Goal: Obtain resource: Obtain resource

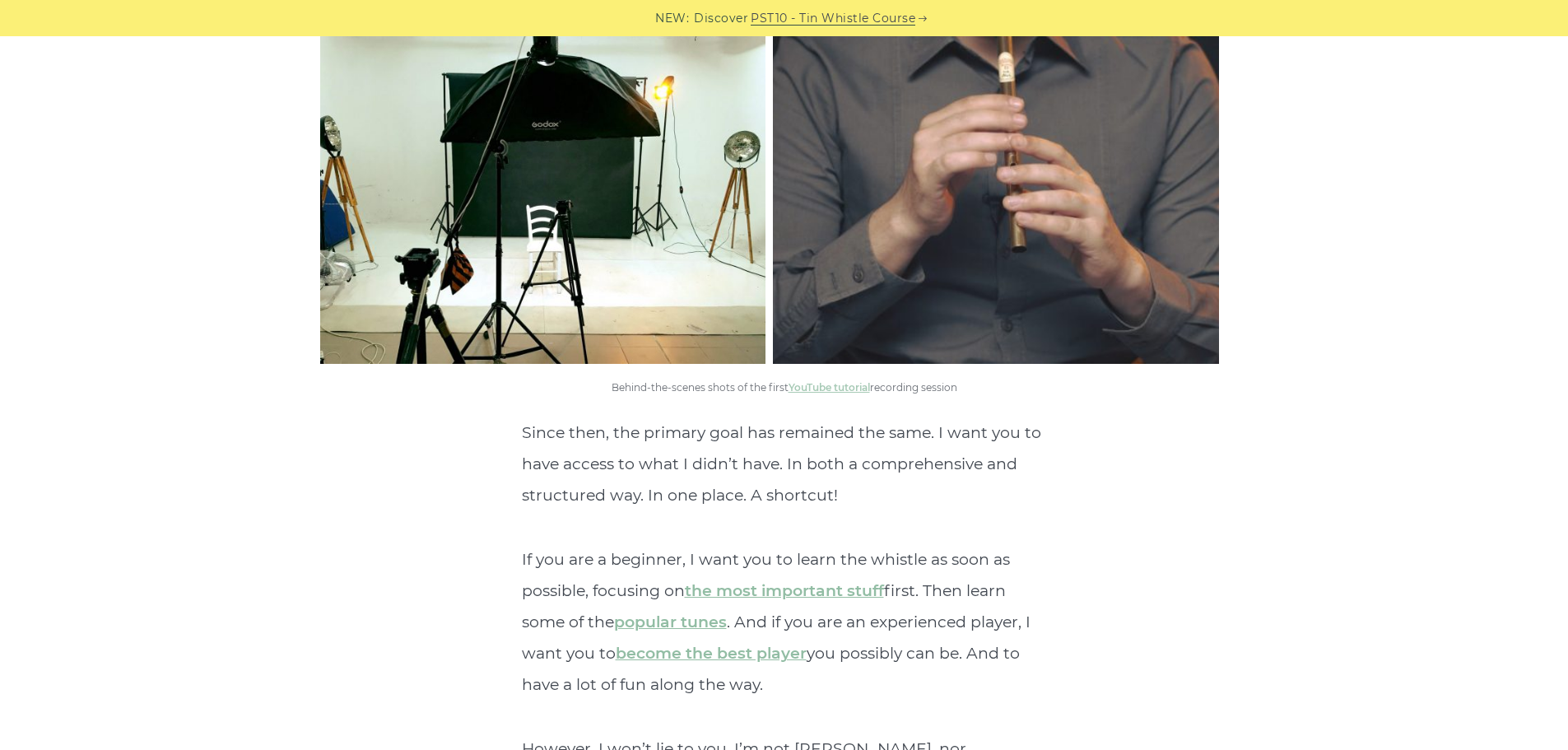
scroll to position [3375, 0]
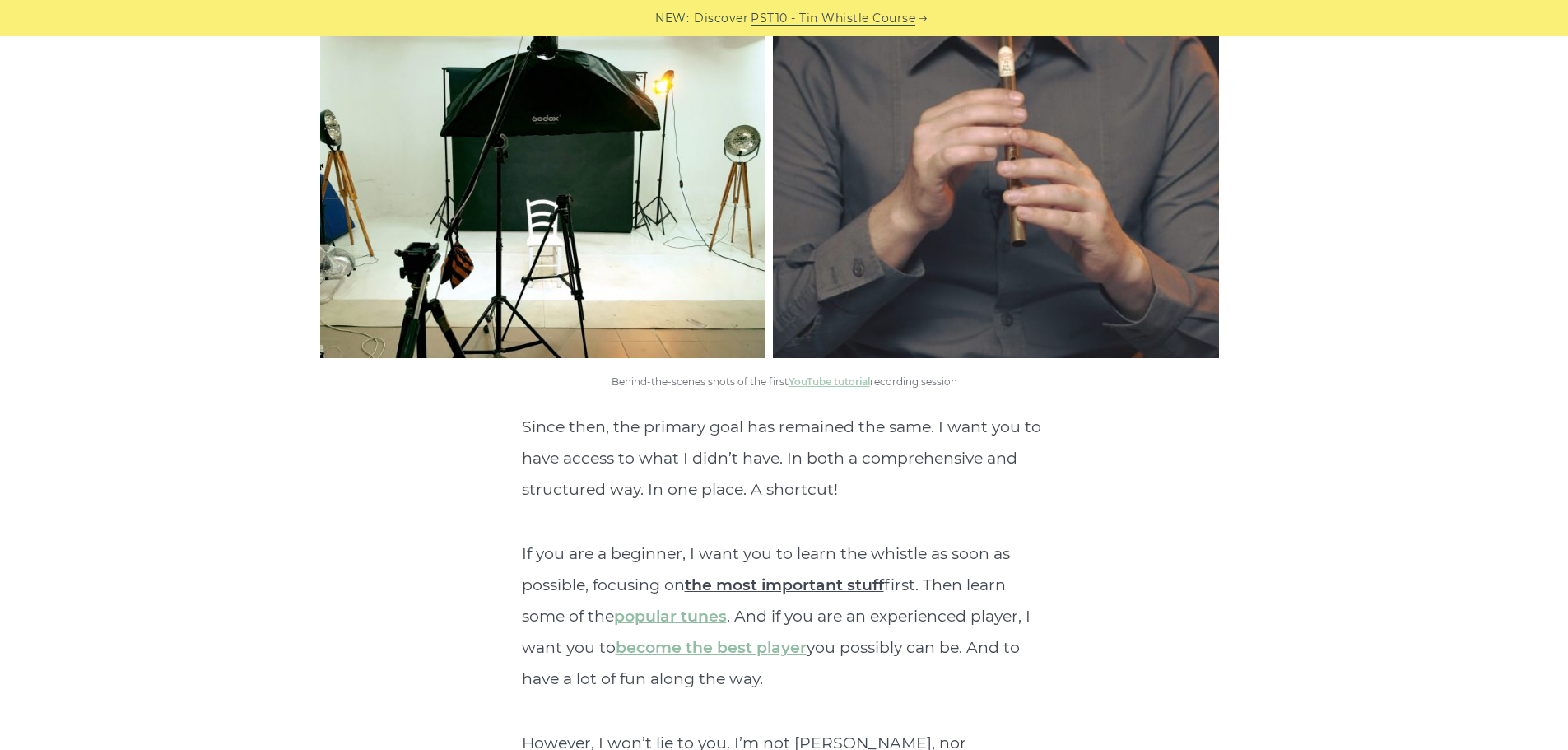
click at [818, 575] on link "the most important stuff" at bounding box center [784, 584] width 199 height 19
click at [680, 607] on link "popular tunes" at bounding box center [670, 616] width 113 height 19
click at [667, 607] on link "popular tunes" at bounding box center [670, 616] width 113 height 19
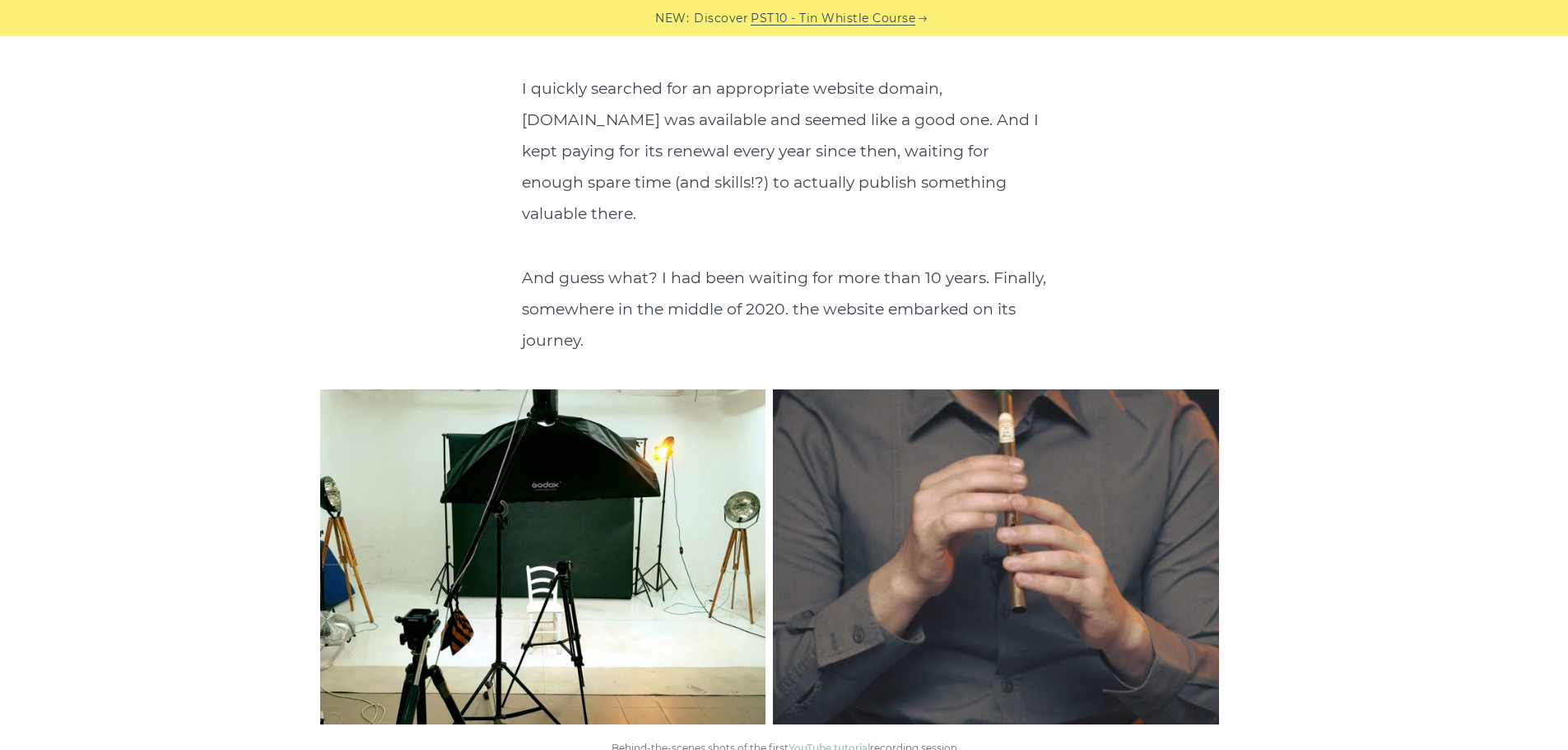
scroll to position [2963, 0]
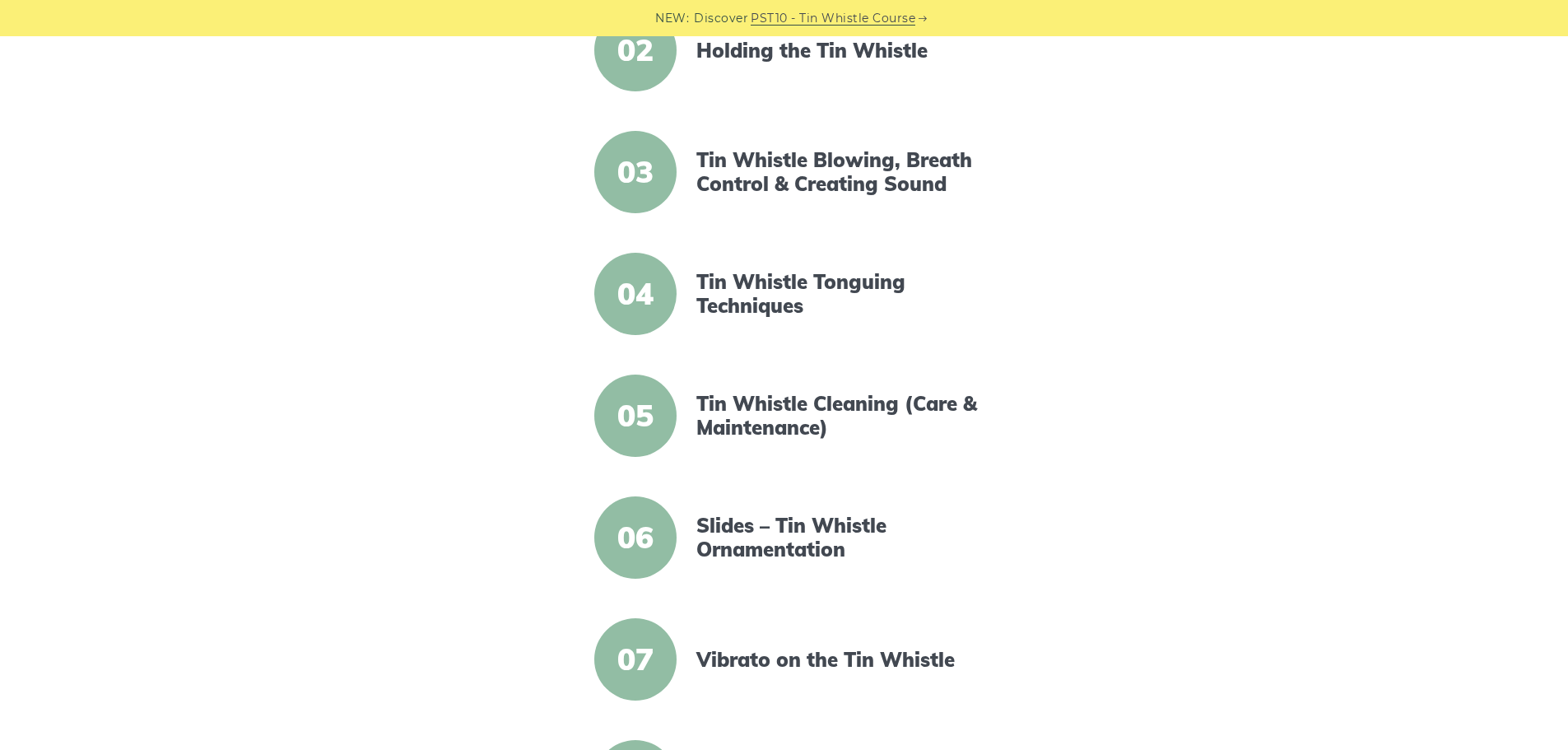
scroll to position [247, 0]
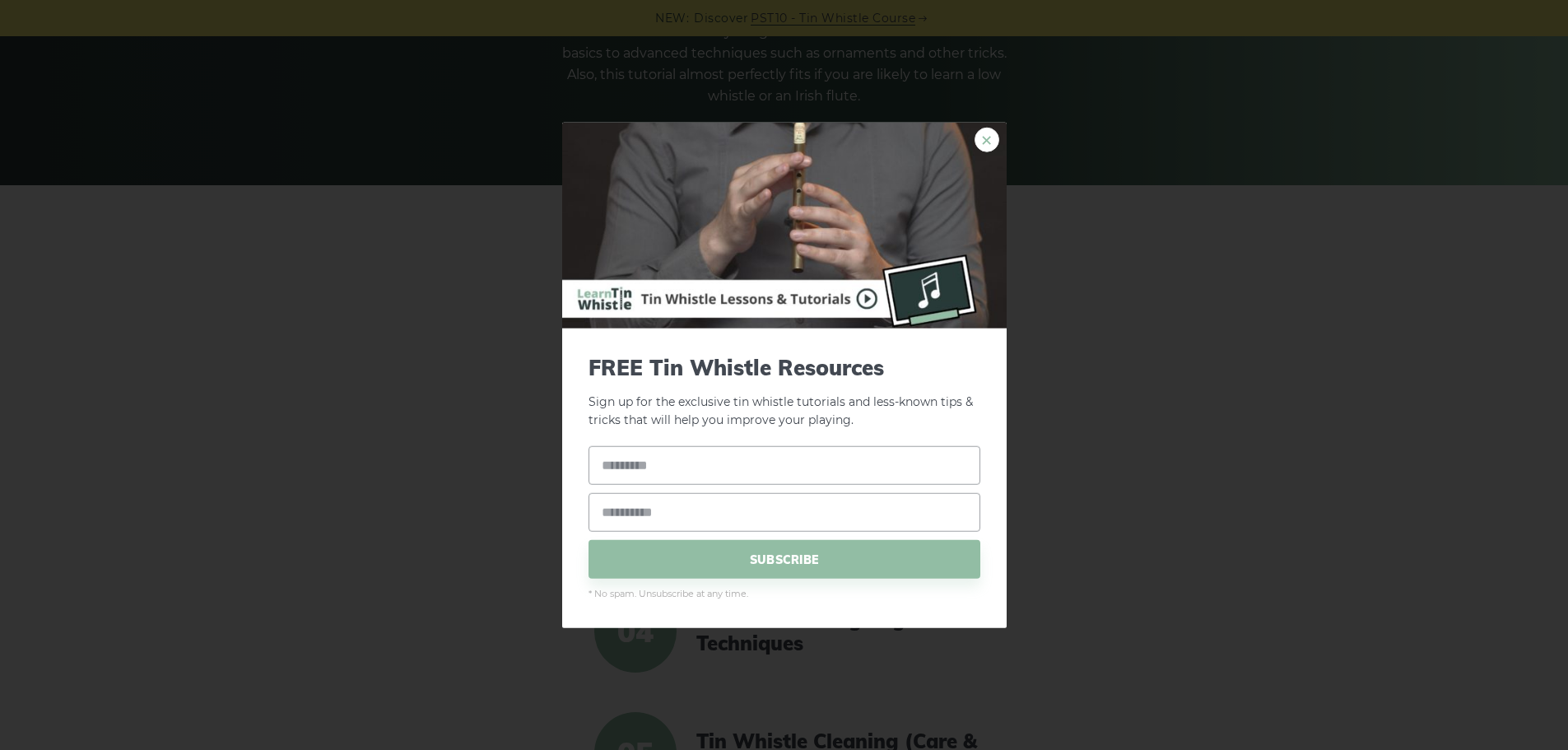
click at [991, 141] on link "×" at bounding box center [987, 138] width 25 height 25
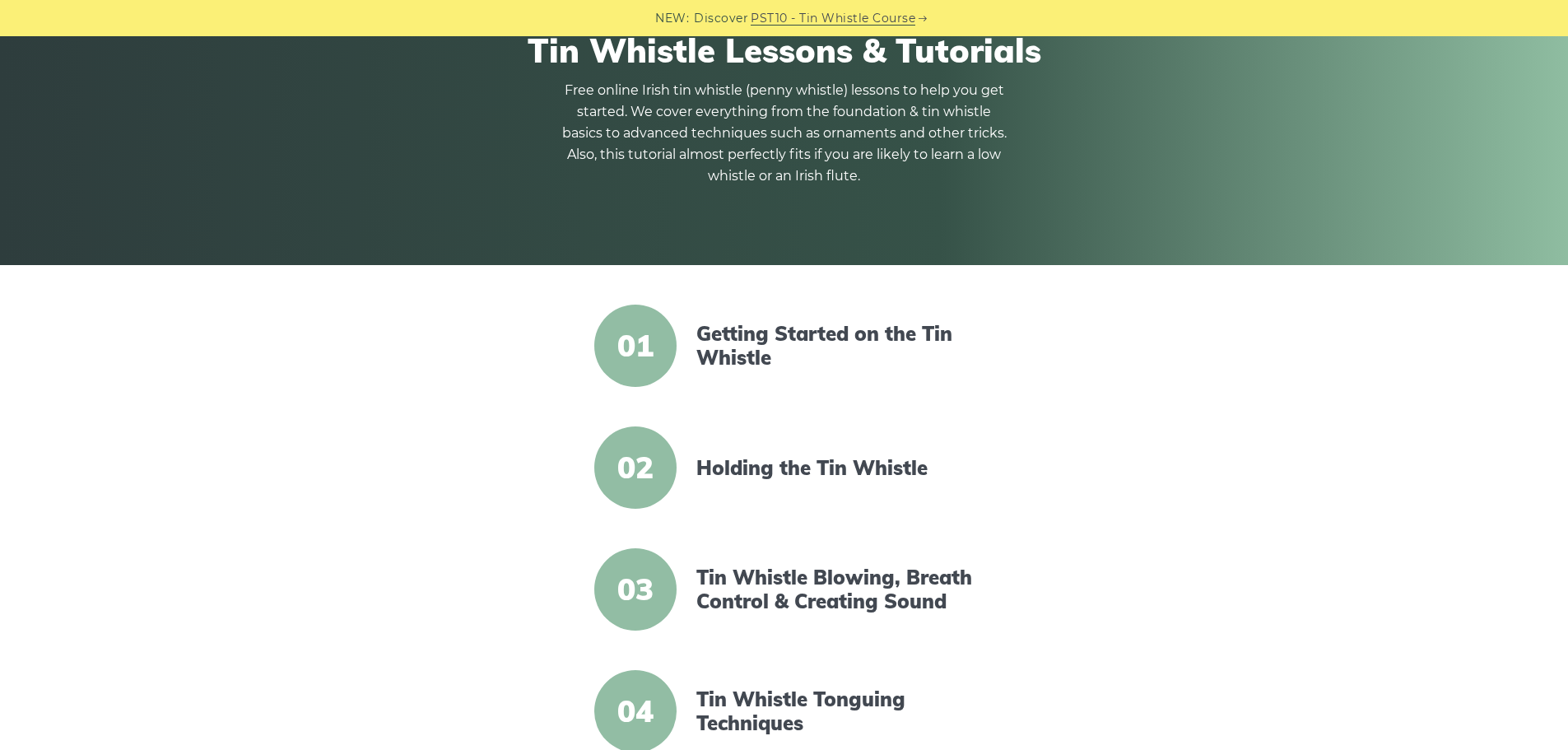
scroll to position [165, 0]
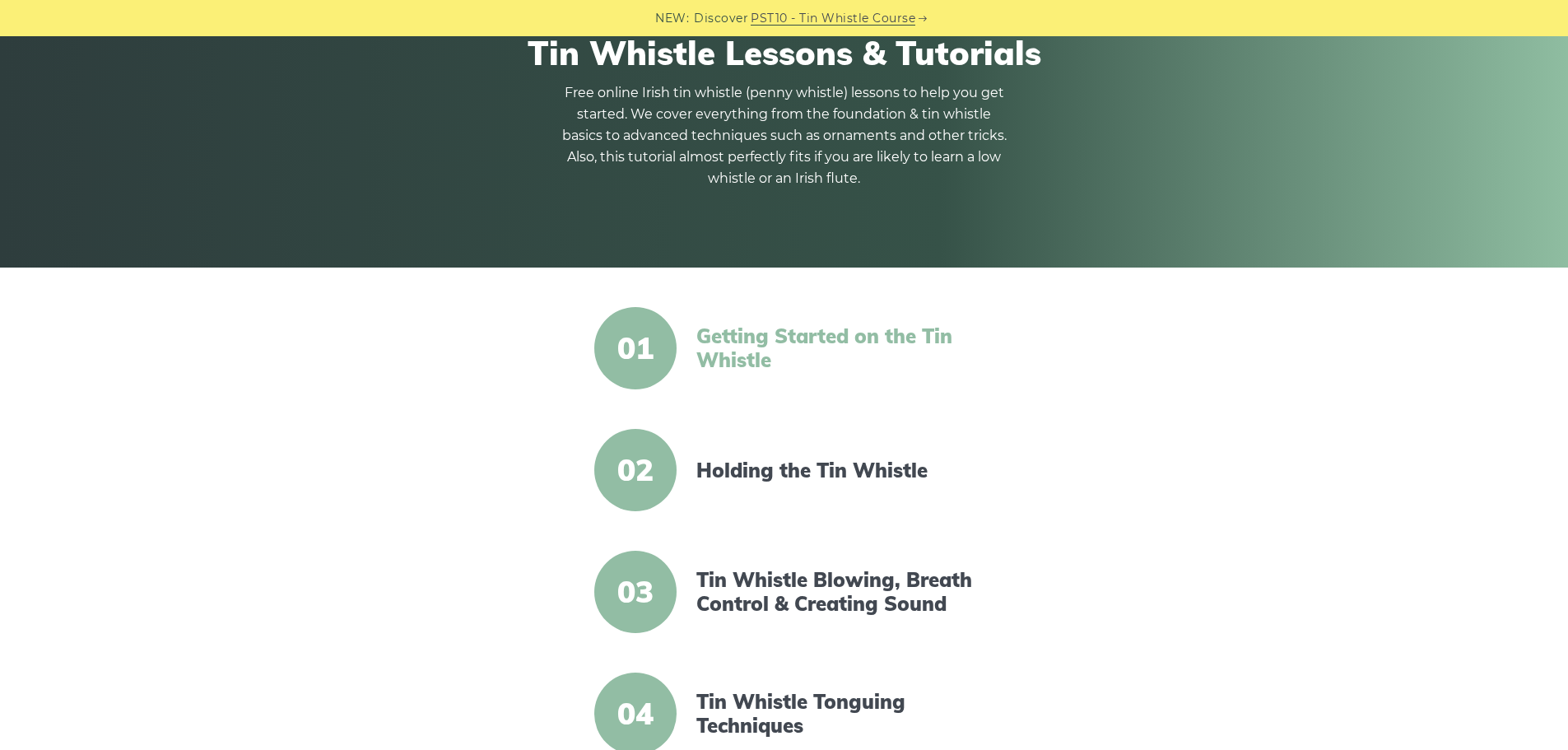
click at [754, 352] on link "Getting Started on the Tin Whistle" at bounding box center [837, 348] width 283 height 48
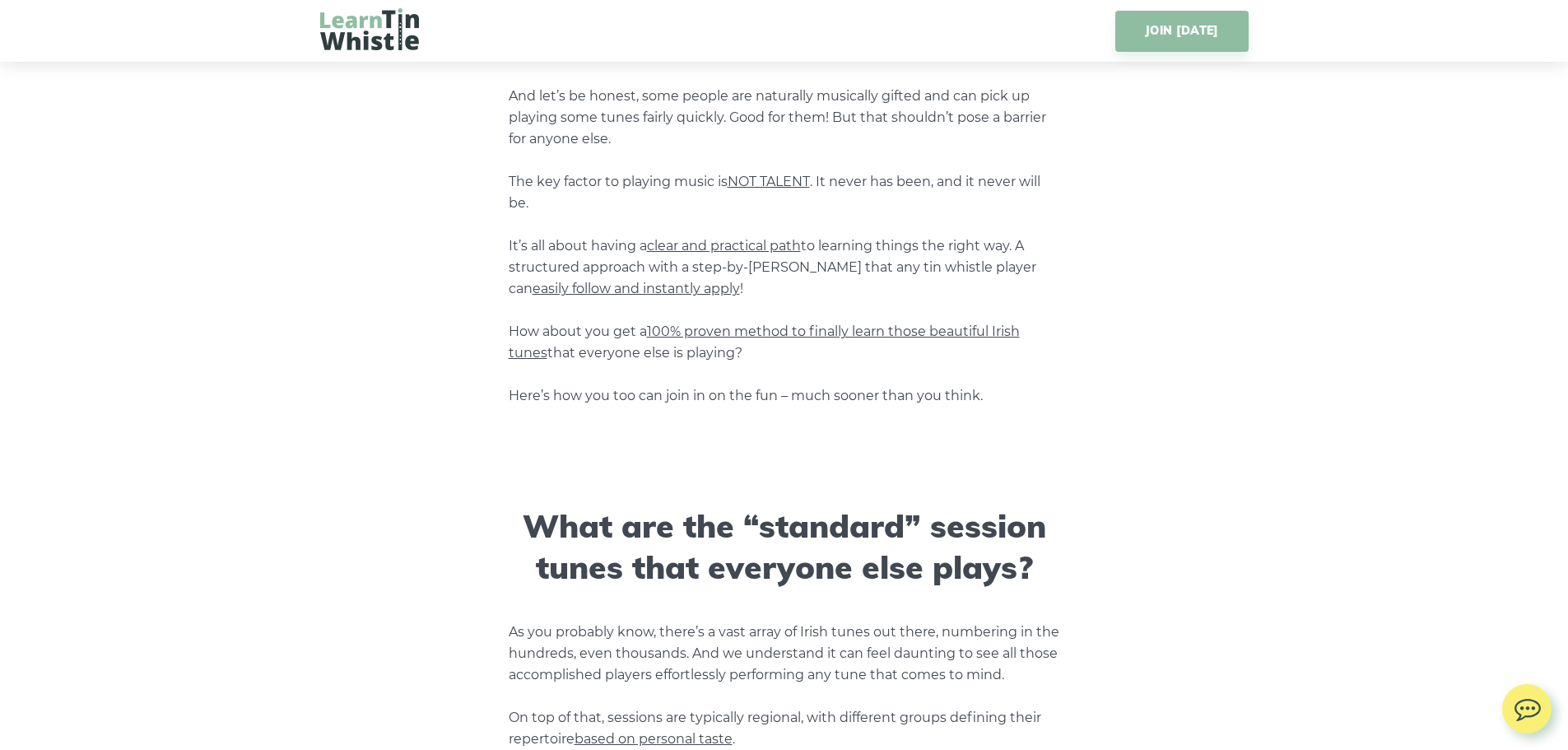
scroll to position [823, 0]
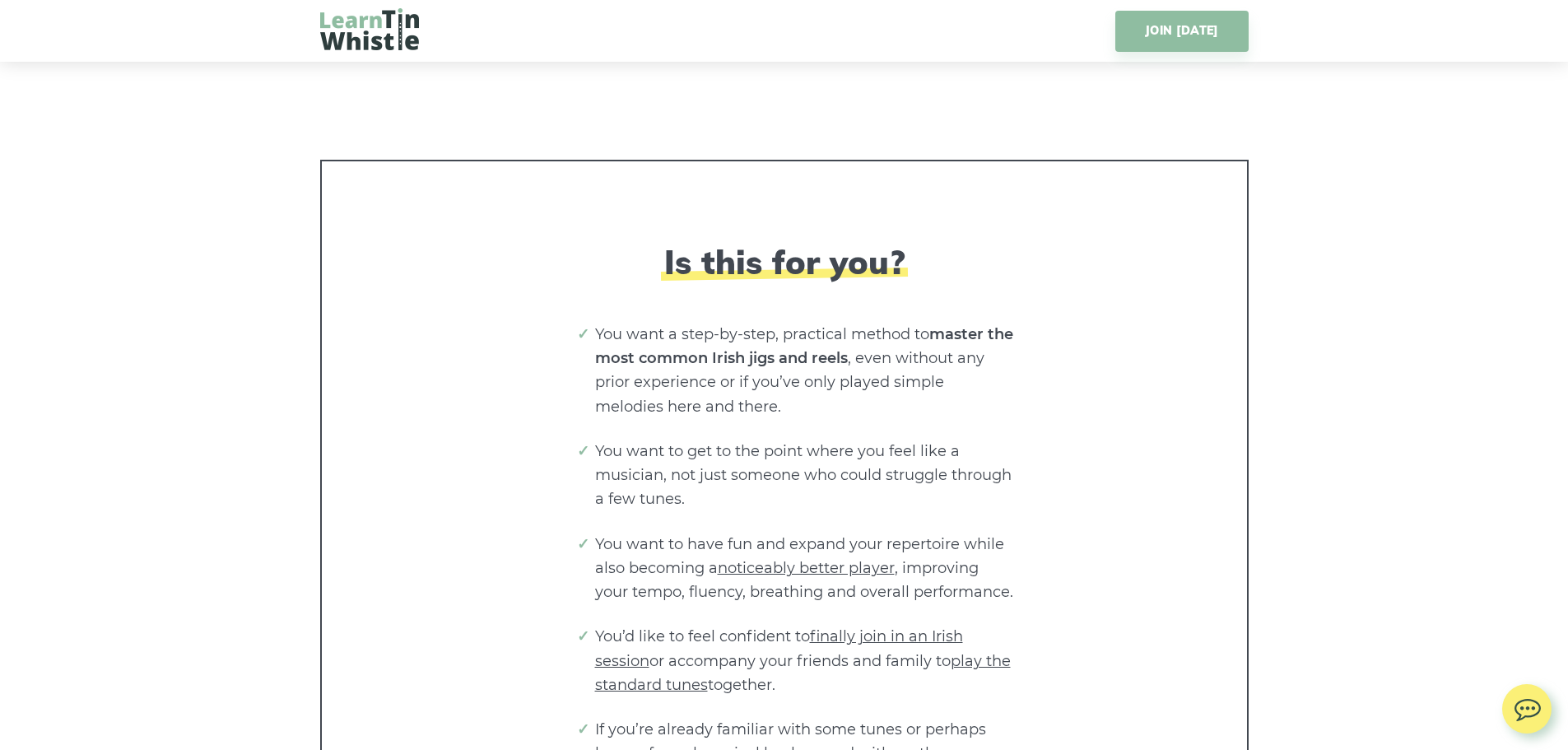
scroll to position [2716, 0]
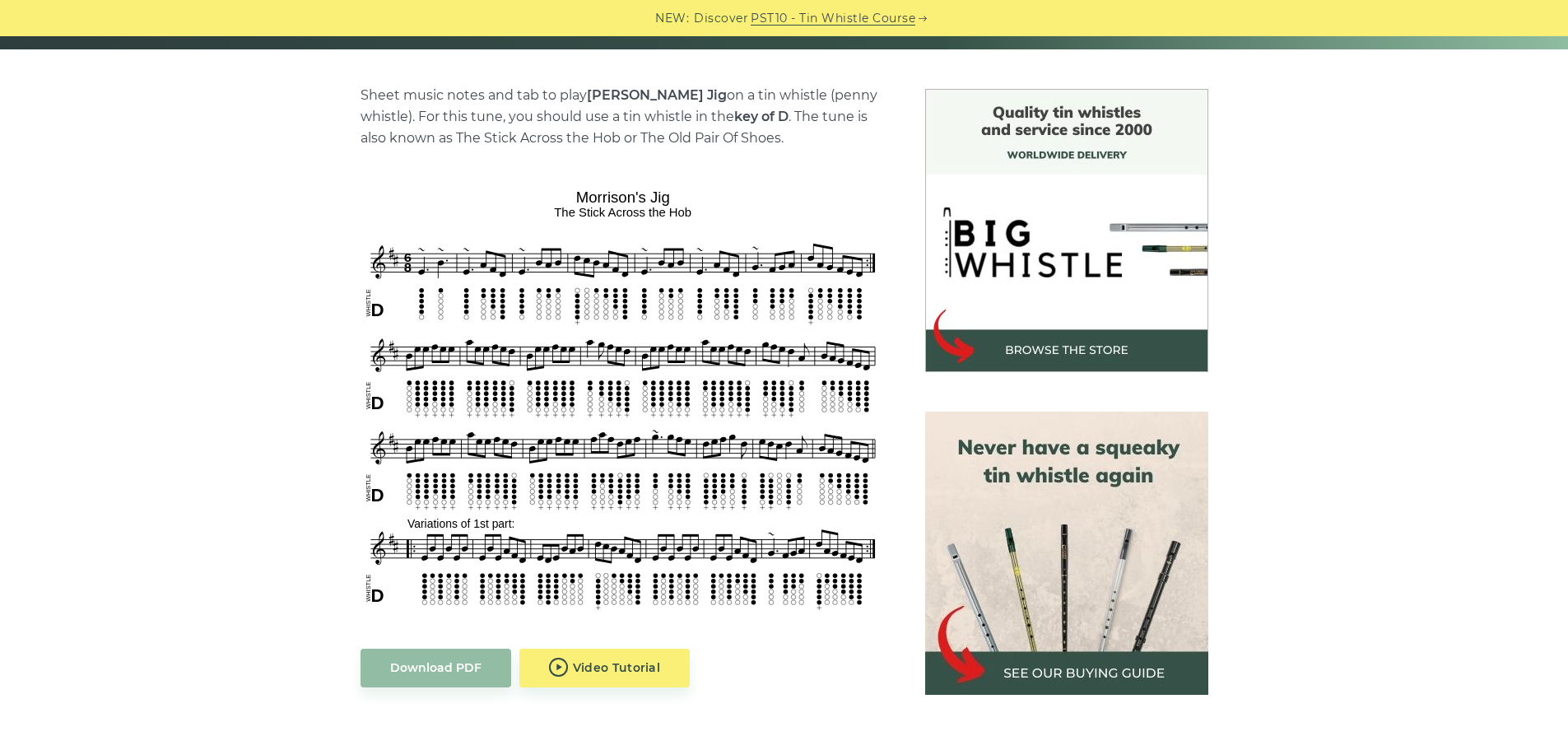
scroll to position [412, 0]
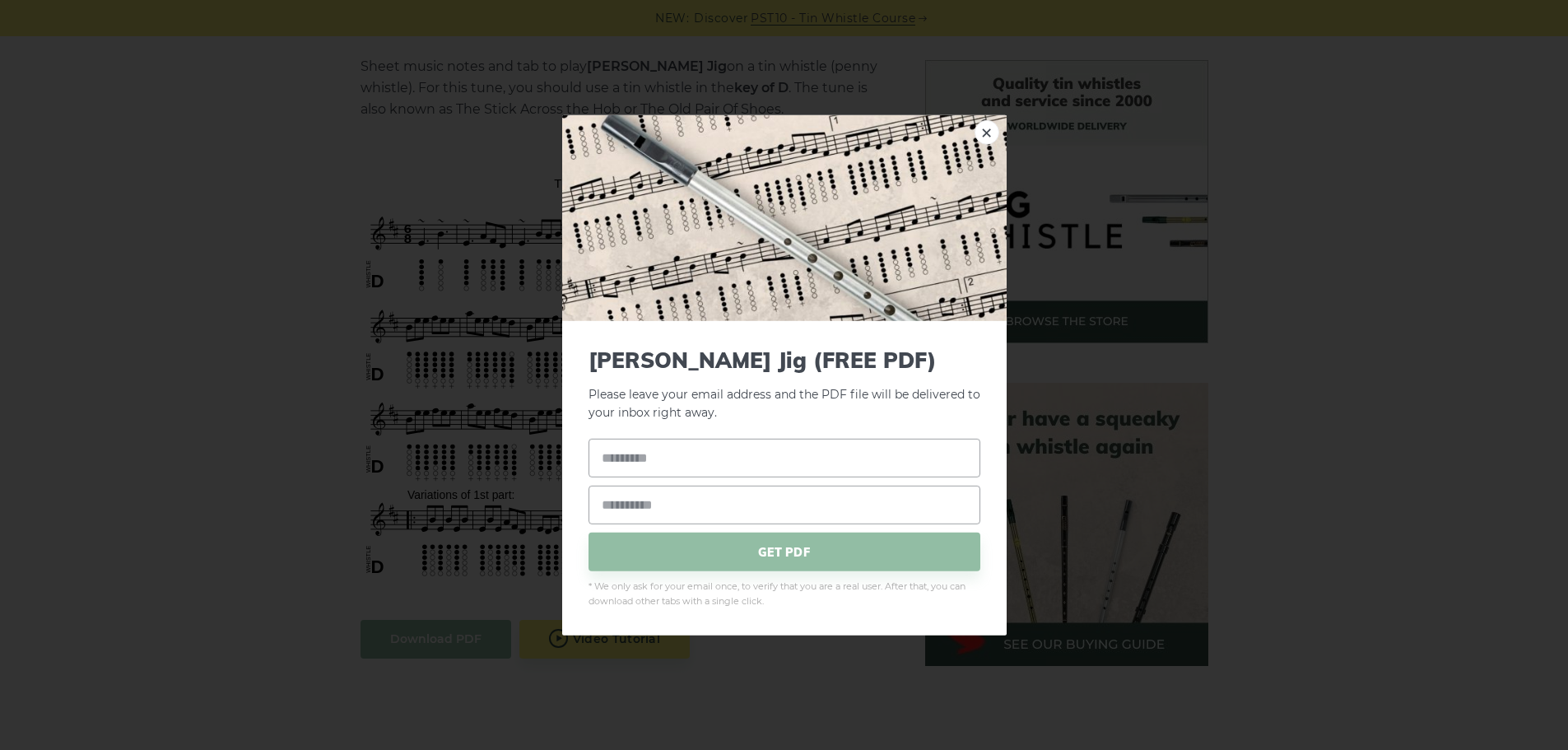
click at [989, 129] on link "×" at bounding box center [987, 131] width 25 height 25
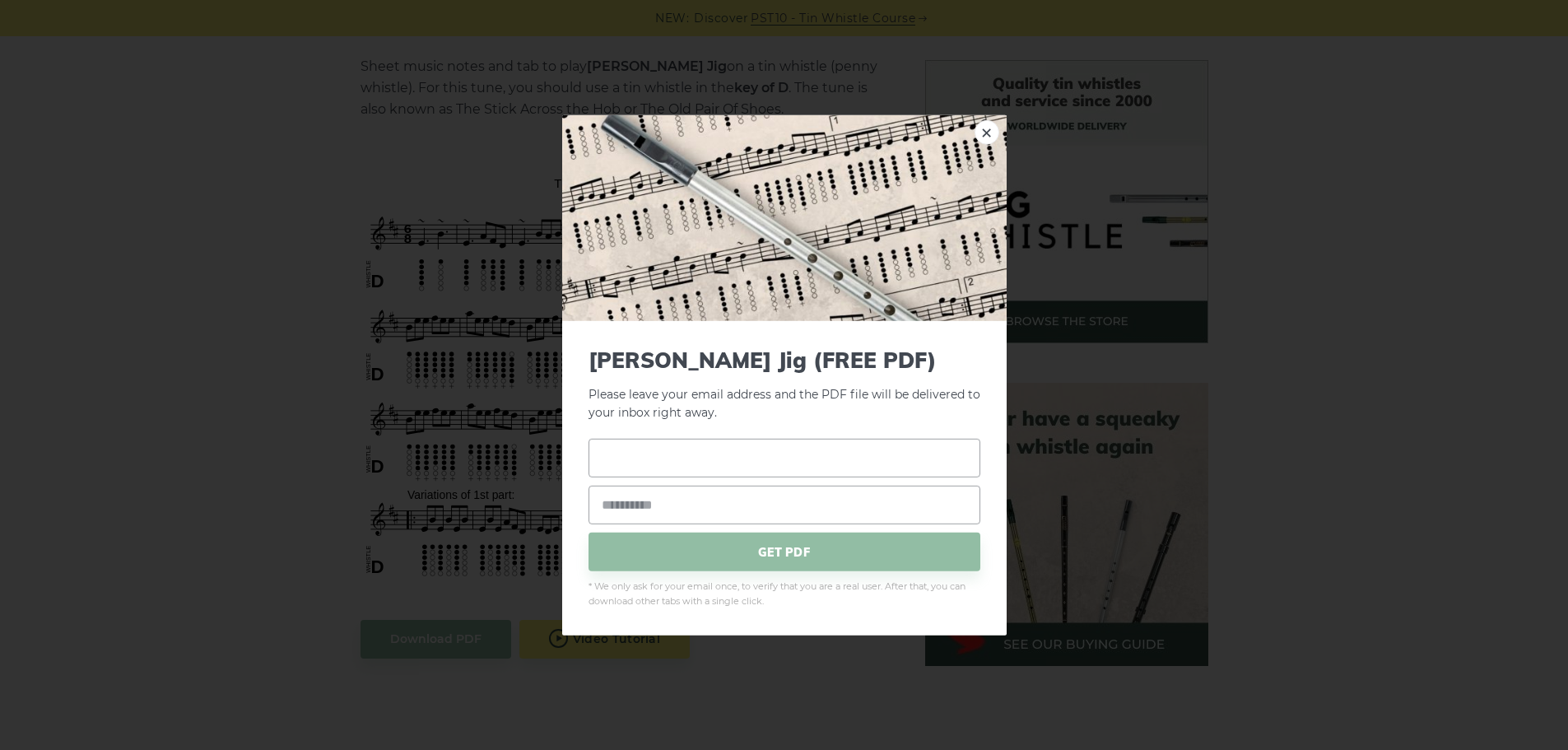
click at [646, 451] on input "text" at bounding box center [784, 458] width 392 height 39
type input "**********"
click at [630, 519] on input "email" at bounding box center [784, 505] width 392 height 39
type input "**********"
click at [767, 554] on span "GET PDF" at bounding box center [784, 552] width 392 height 39
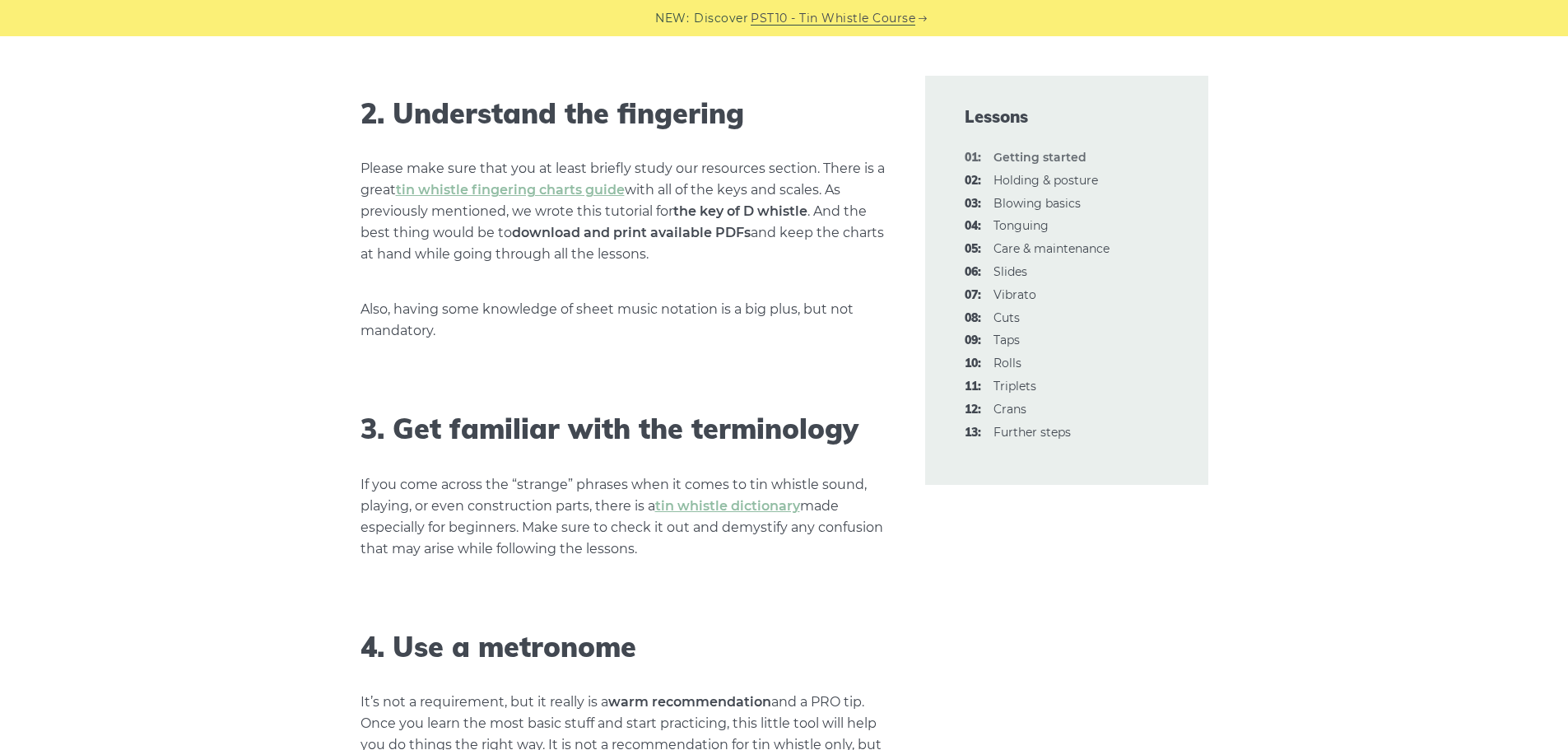
scroll to position [1317, 0]
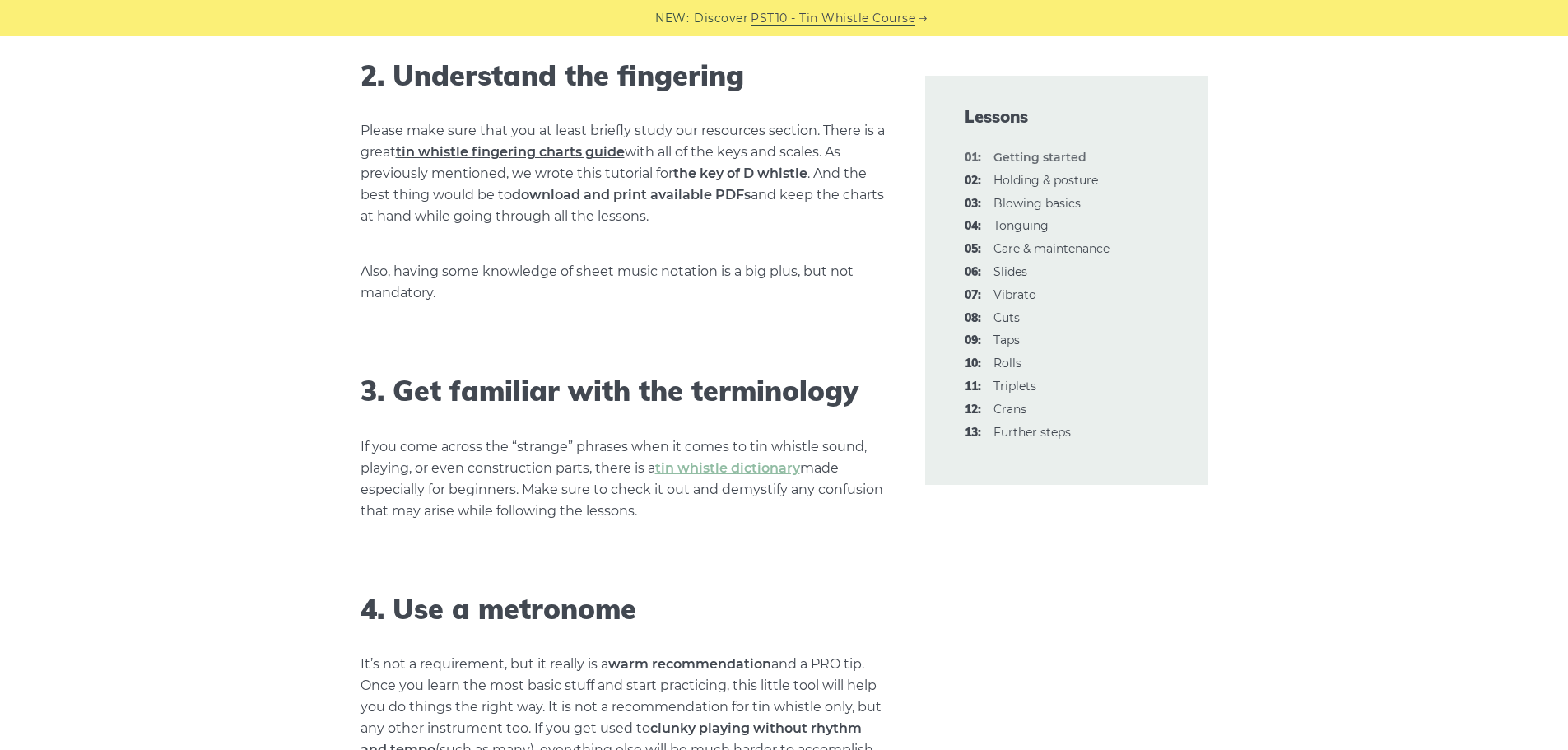
click at [506, 149] on link "tin whistle fingering charts guide" at bounding box center [511, 151] width 229 height 16
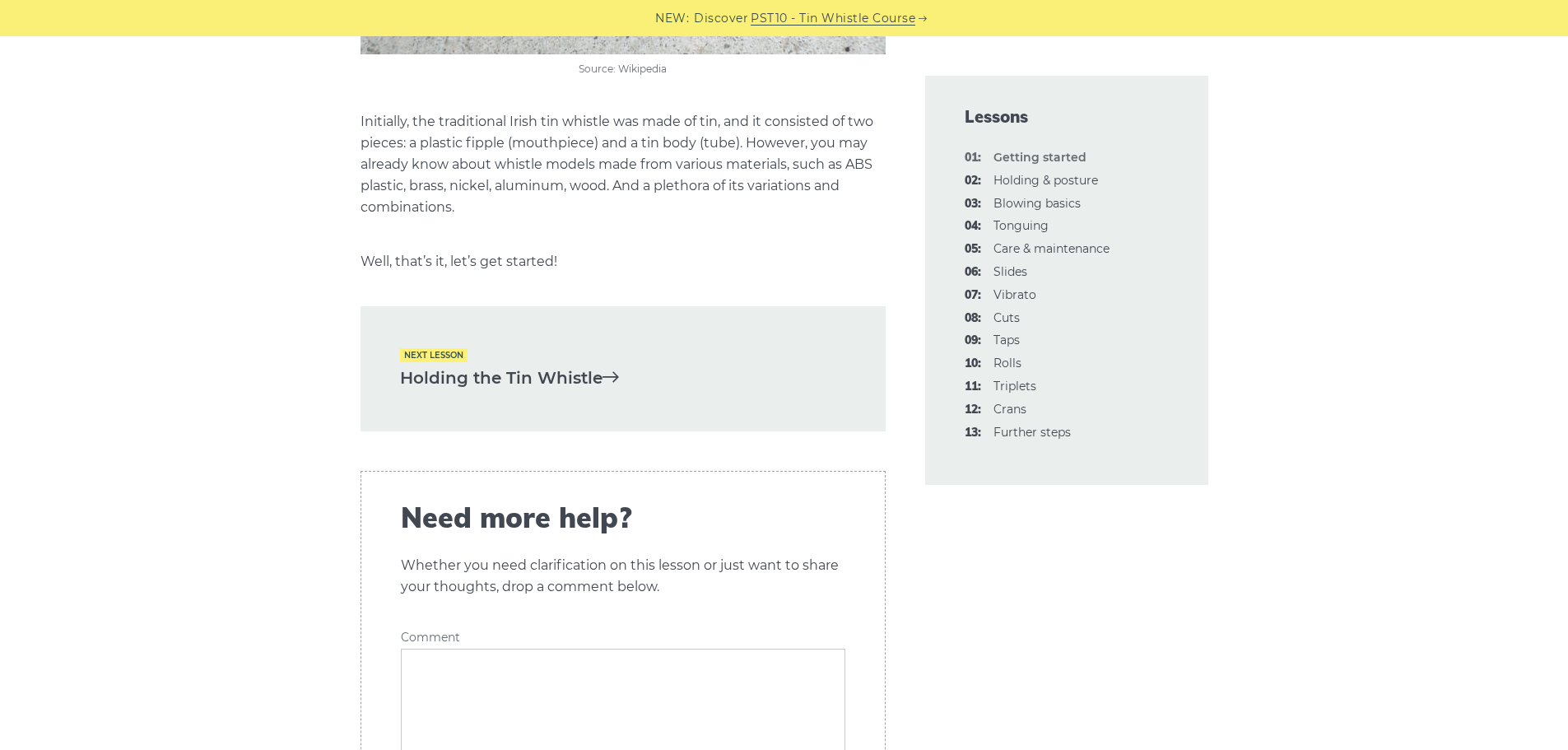
scroll to position [3868, 0]
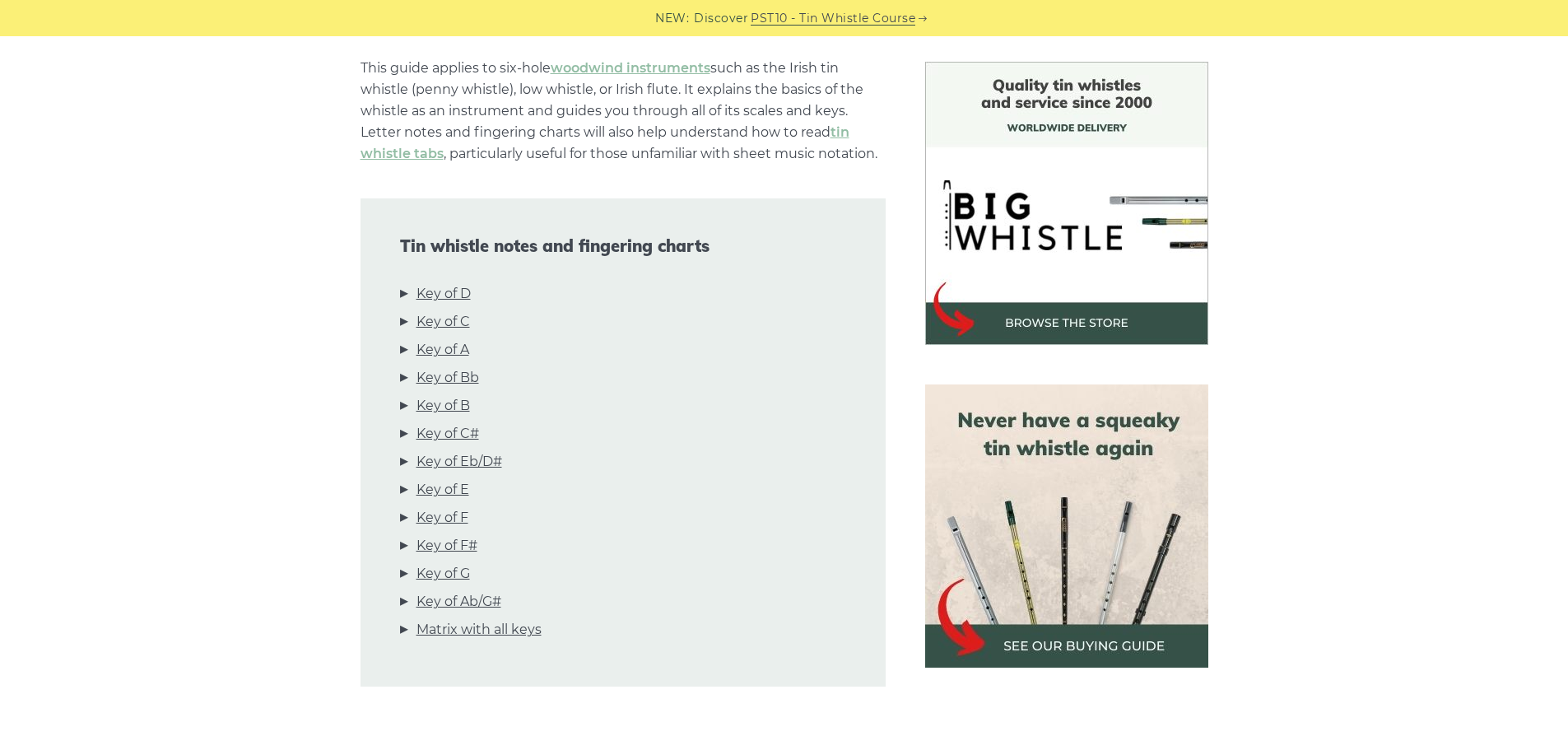
scroll to position [412, 0]
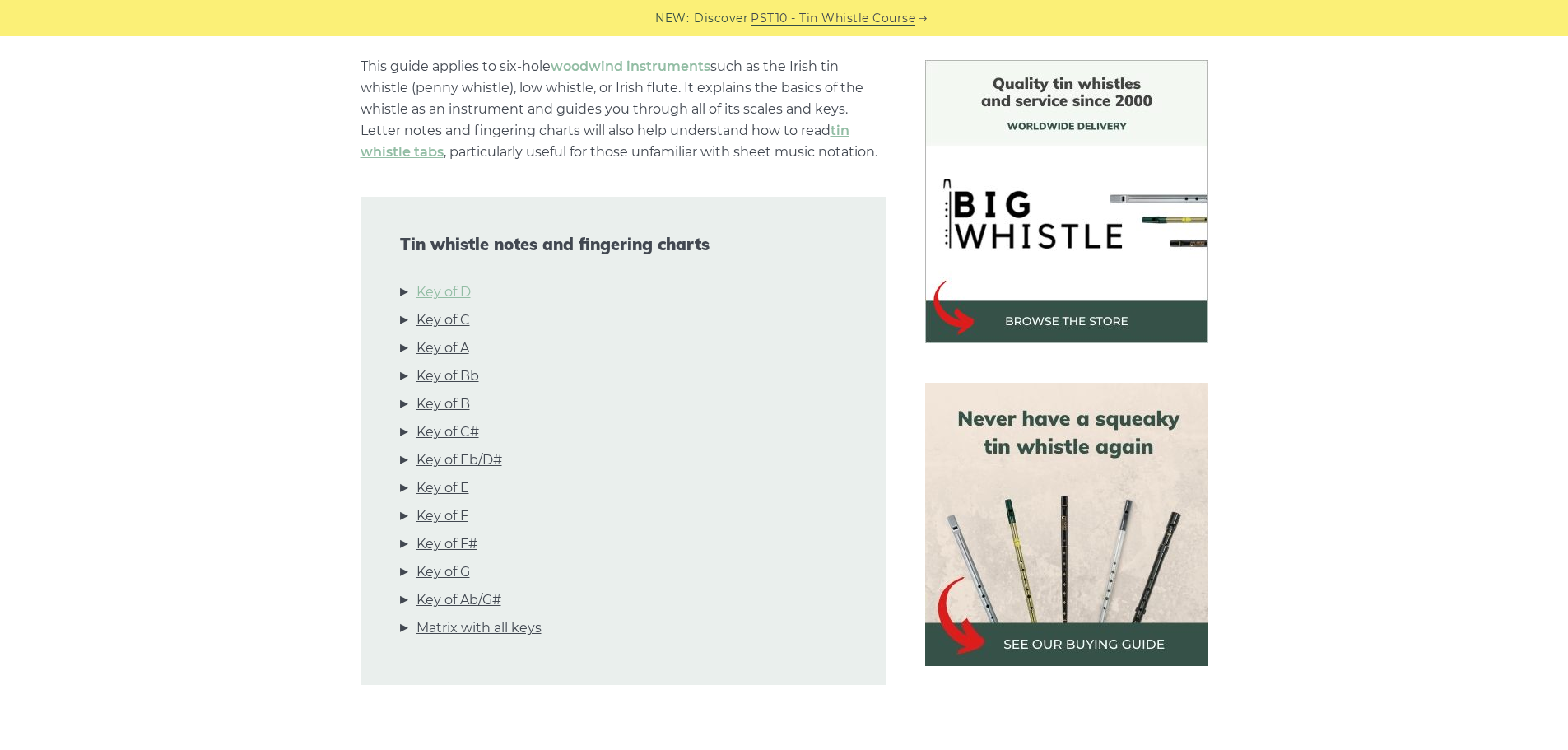
click at [447, 294] on link "Key of D" at bounding box center [443, 292] width 54 height 21
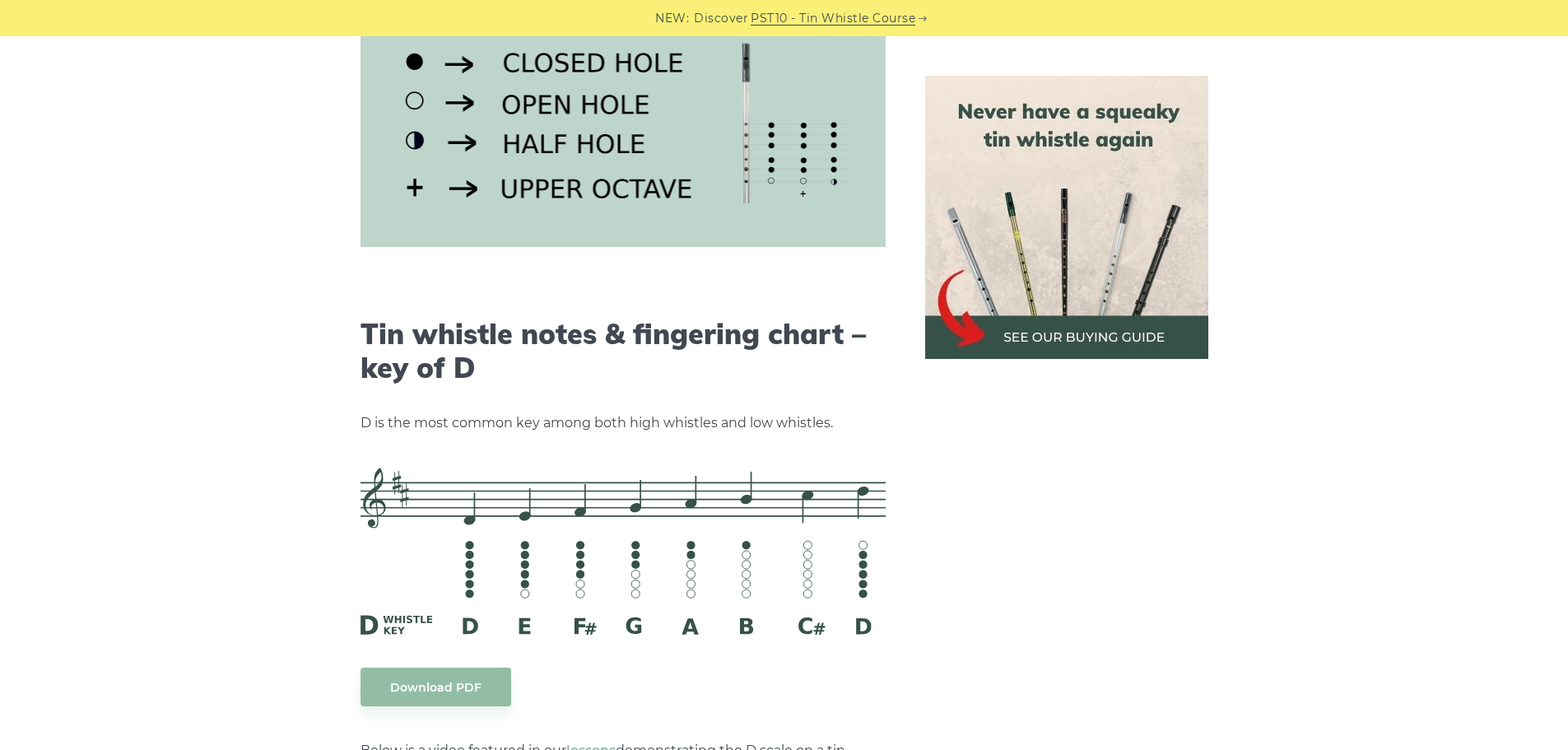
scroll to position [2564, 0]
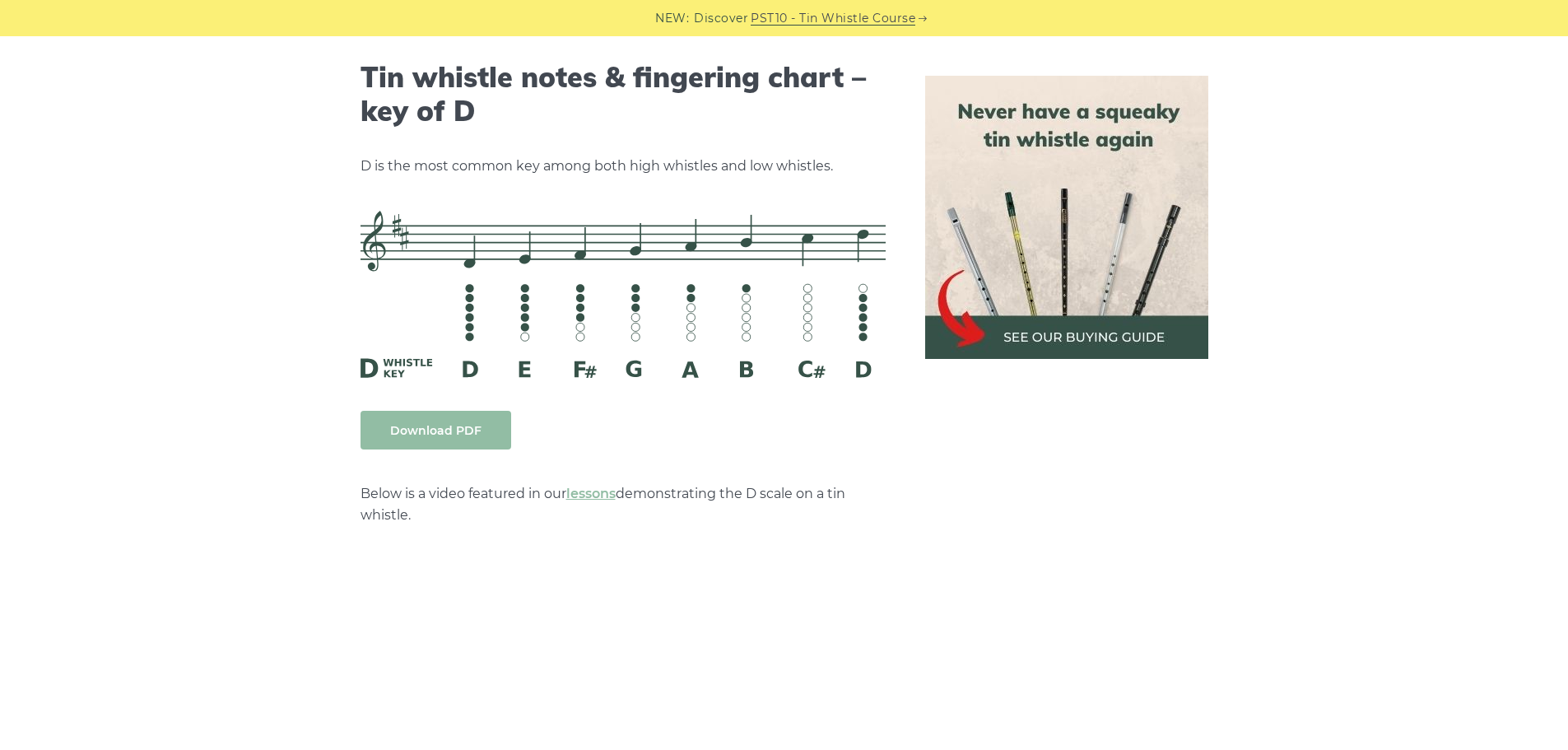
click at [463, 430] on link "Download PDF" at bounding box center [436, 430] width 150 height 39
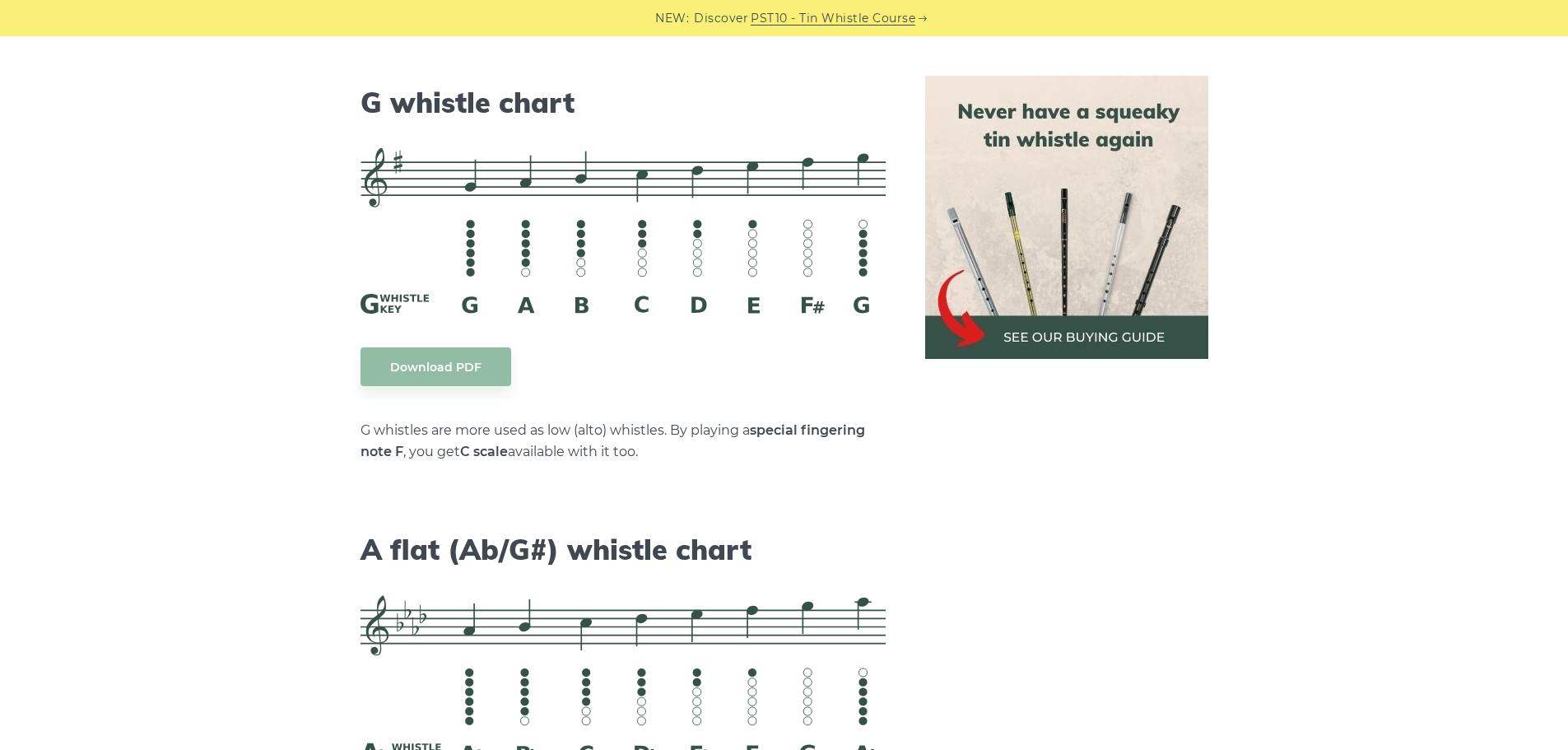
scroll to position [8409, 0]
